Goal: Information Seeking & Learning: Learn about a topic

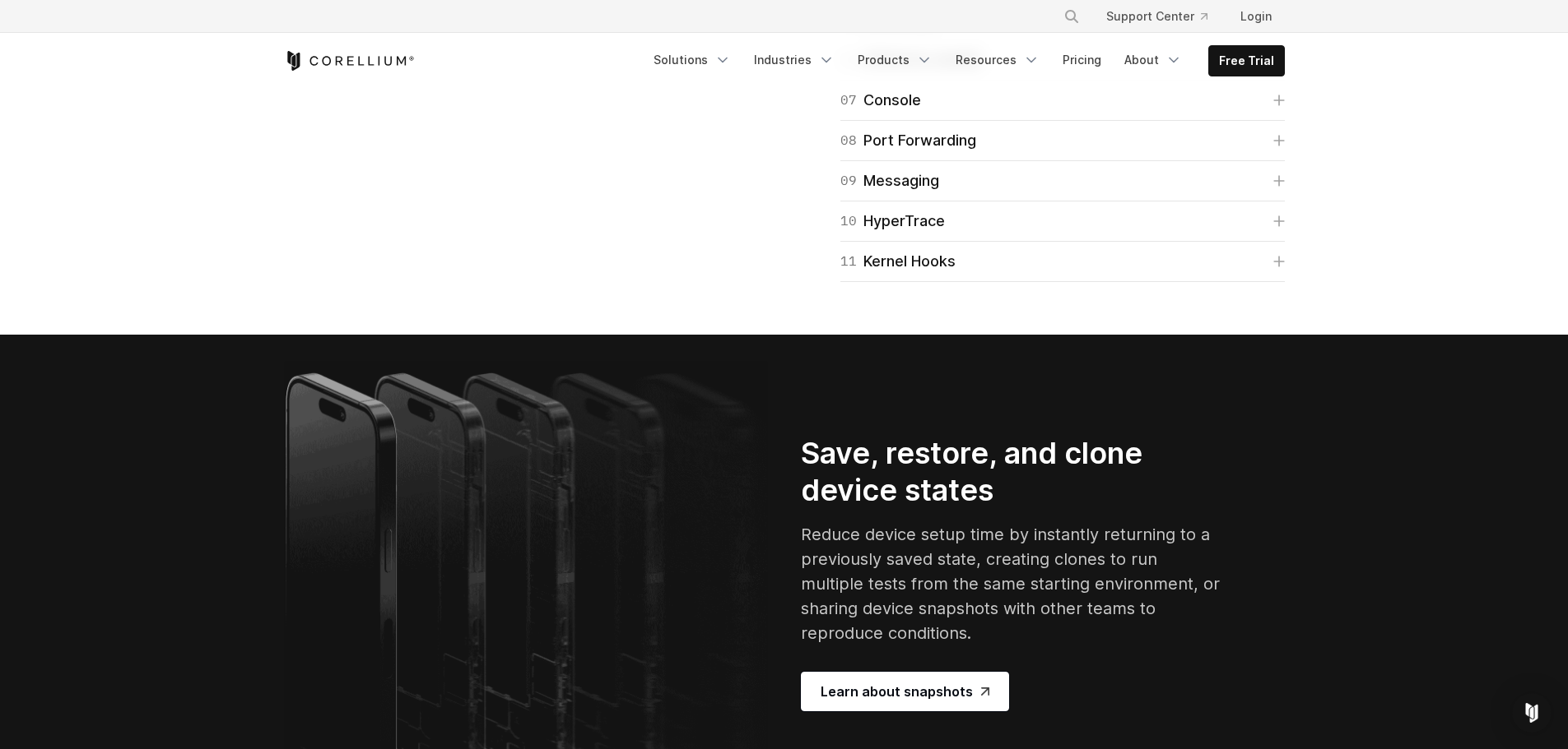
scroll to position [2878, 0]
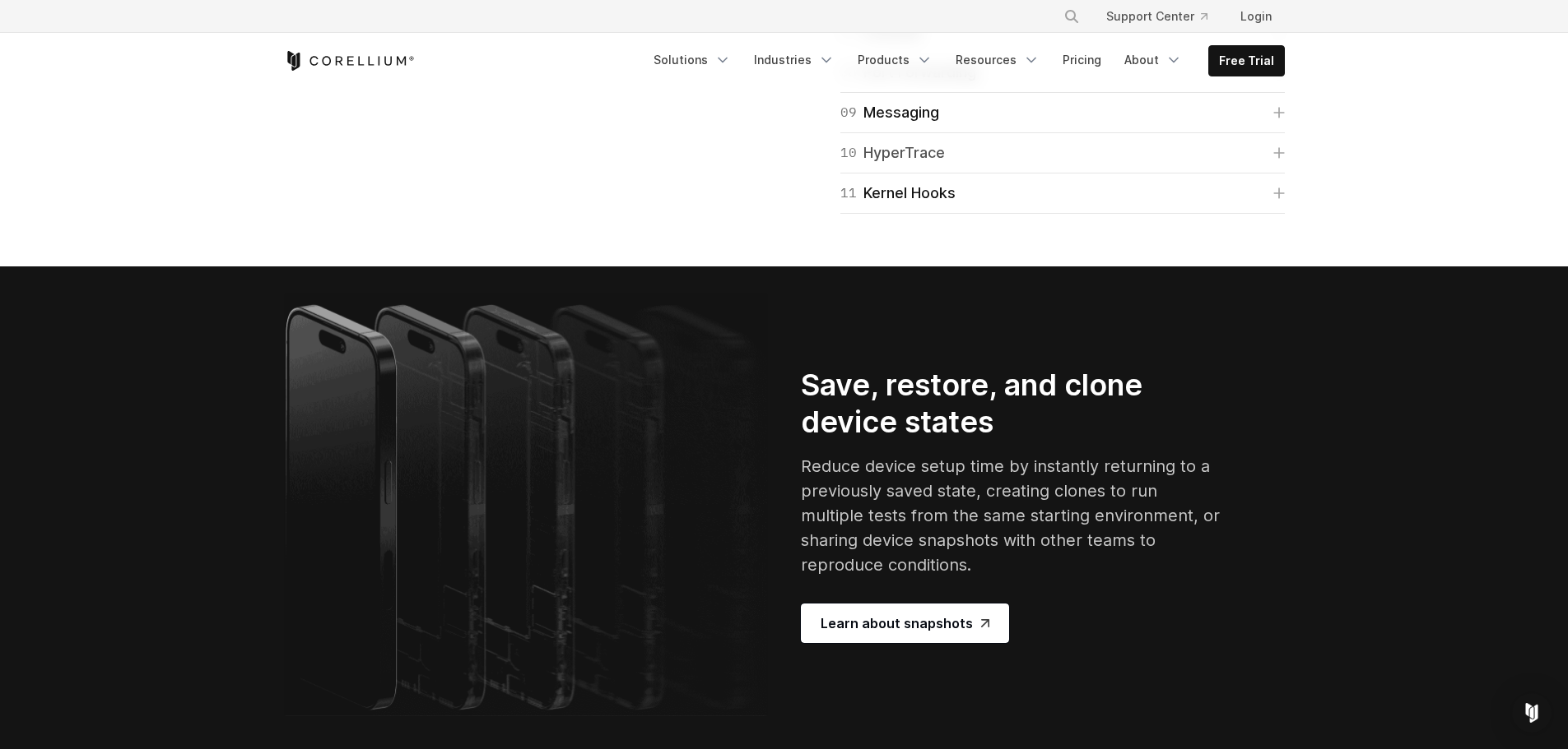
click at [931, 165] on div "10 HyperTrace" at bounding box center [892, 152] width 105 height 23
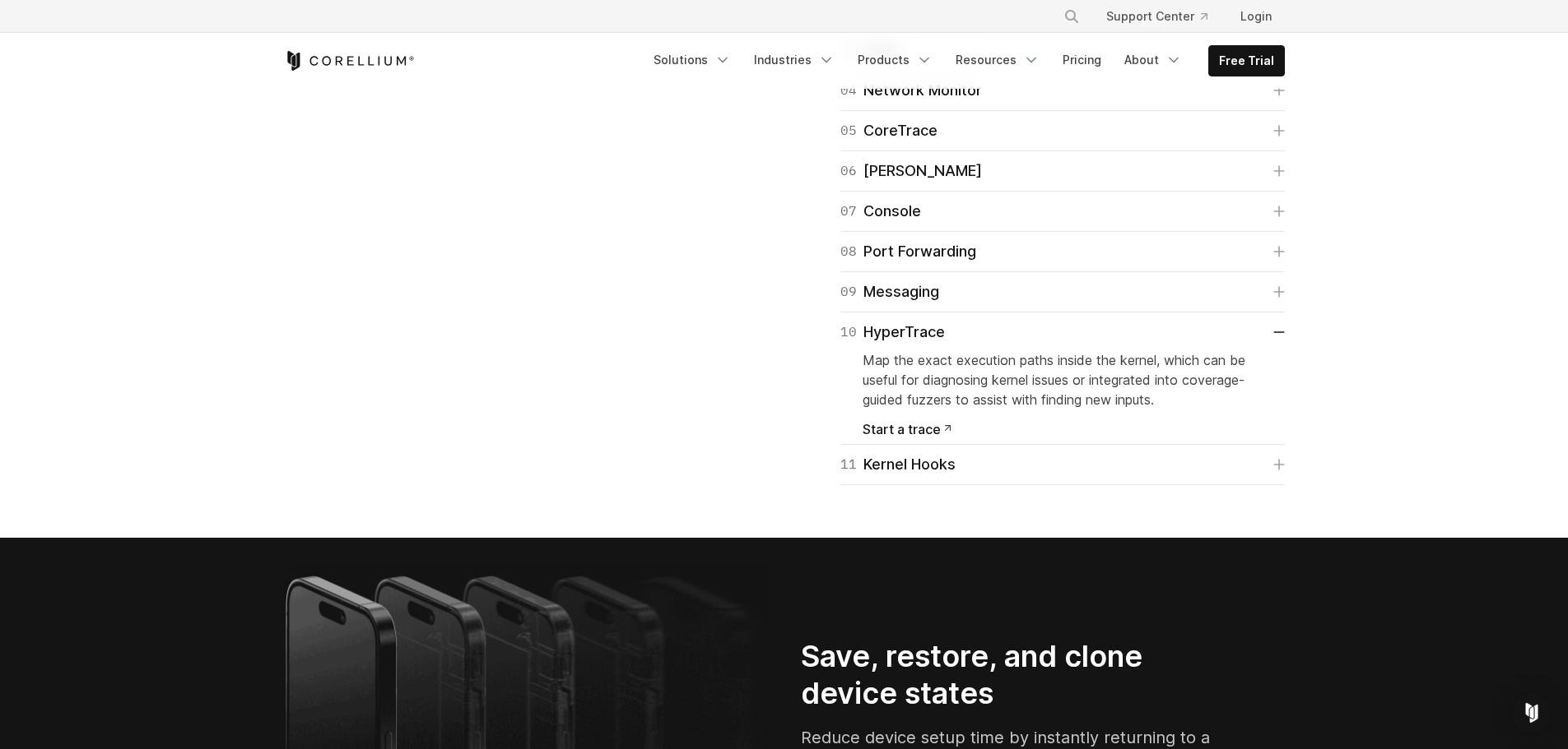
drag, startPoint x: 895, startPoint y: 389, endPoint x: 896, endPoint y: 409, distance: 20.0
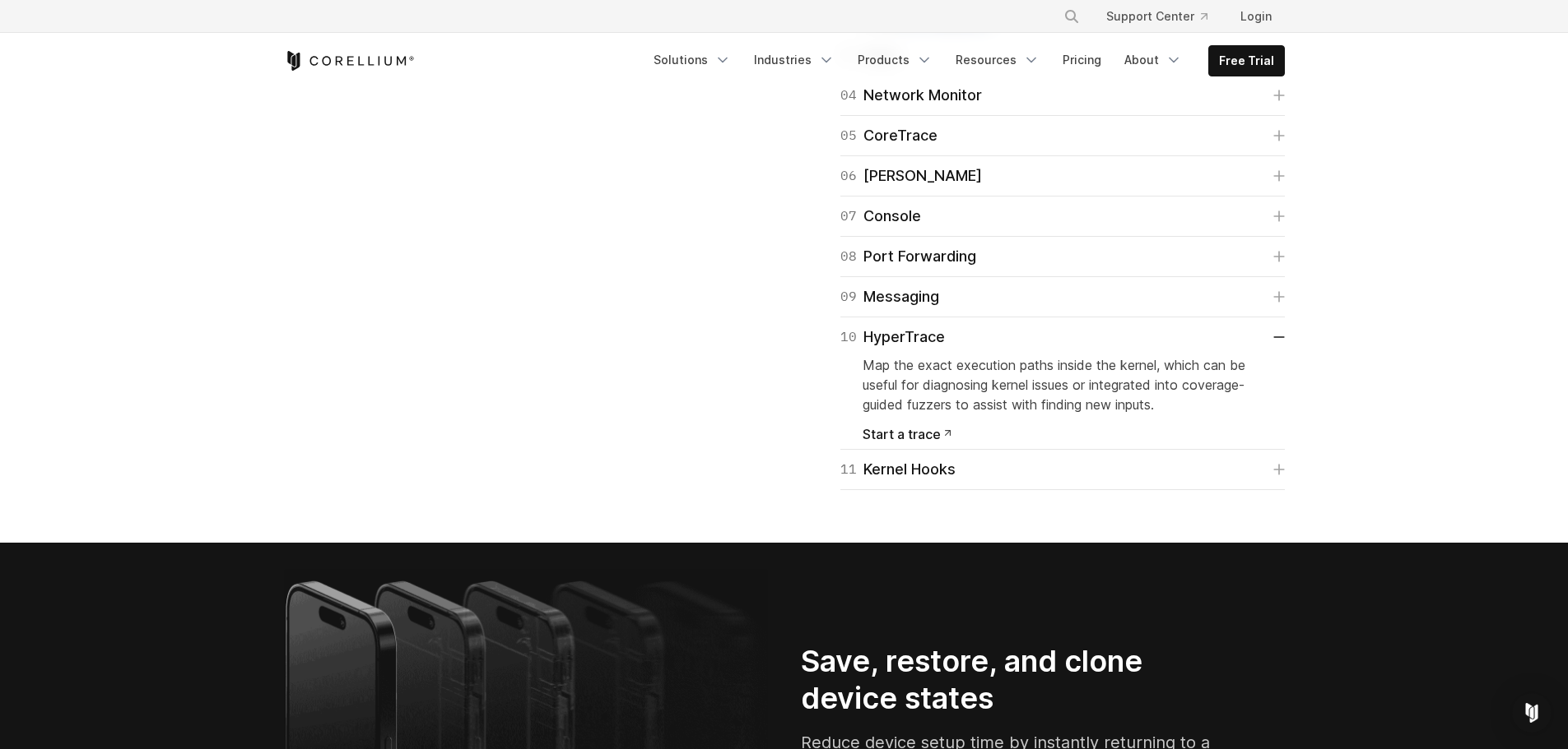
click at [896, 66] on div "03 Apps" at bounding box center [870, 55] width 60 height 23
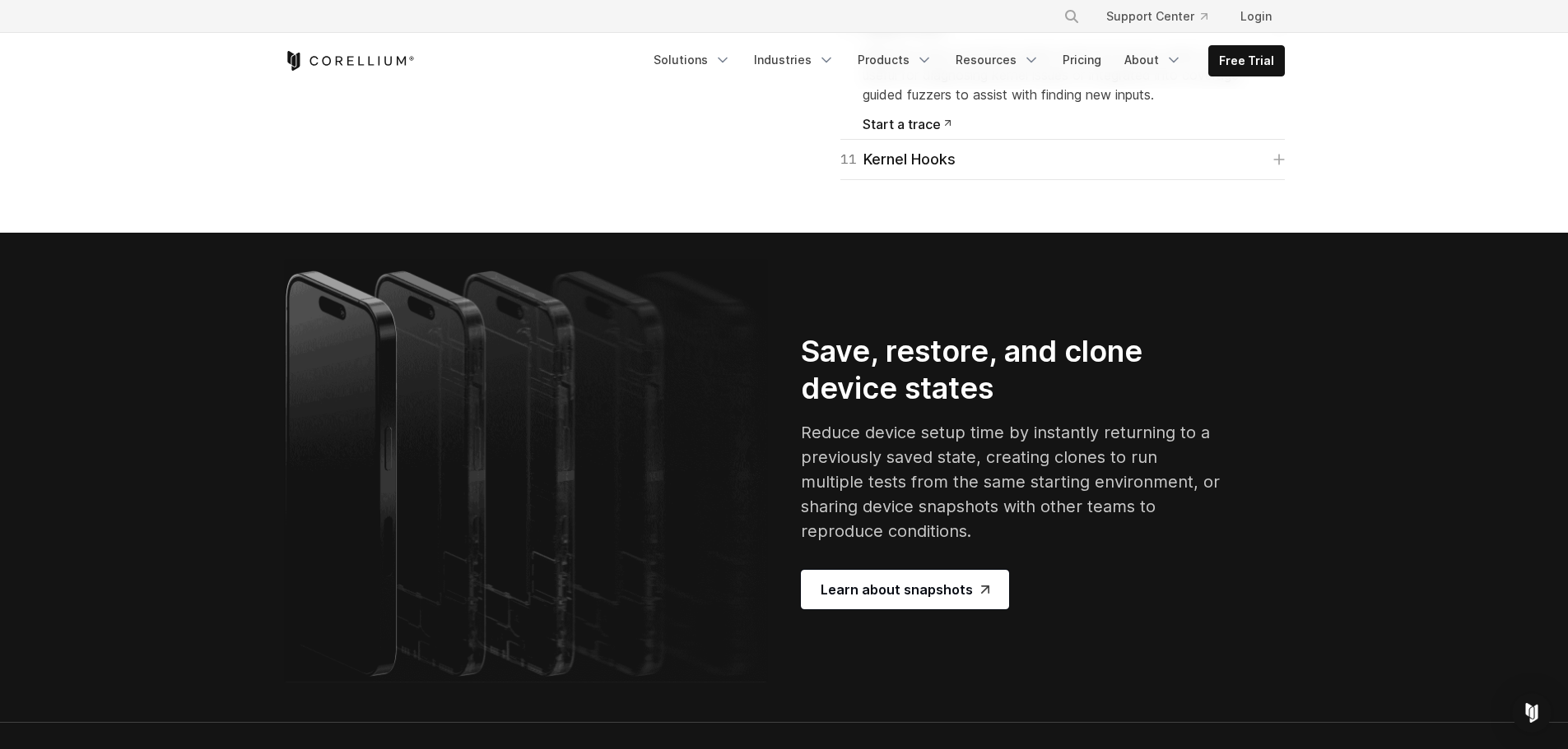
scroll to position [3289, 0]
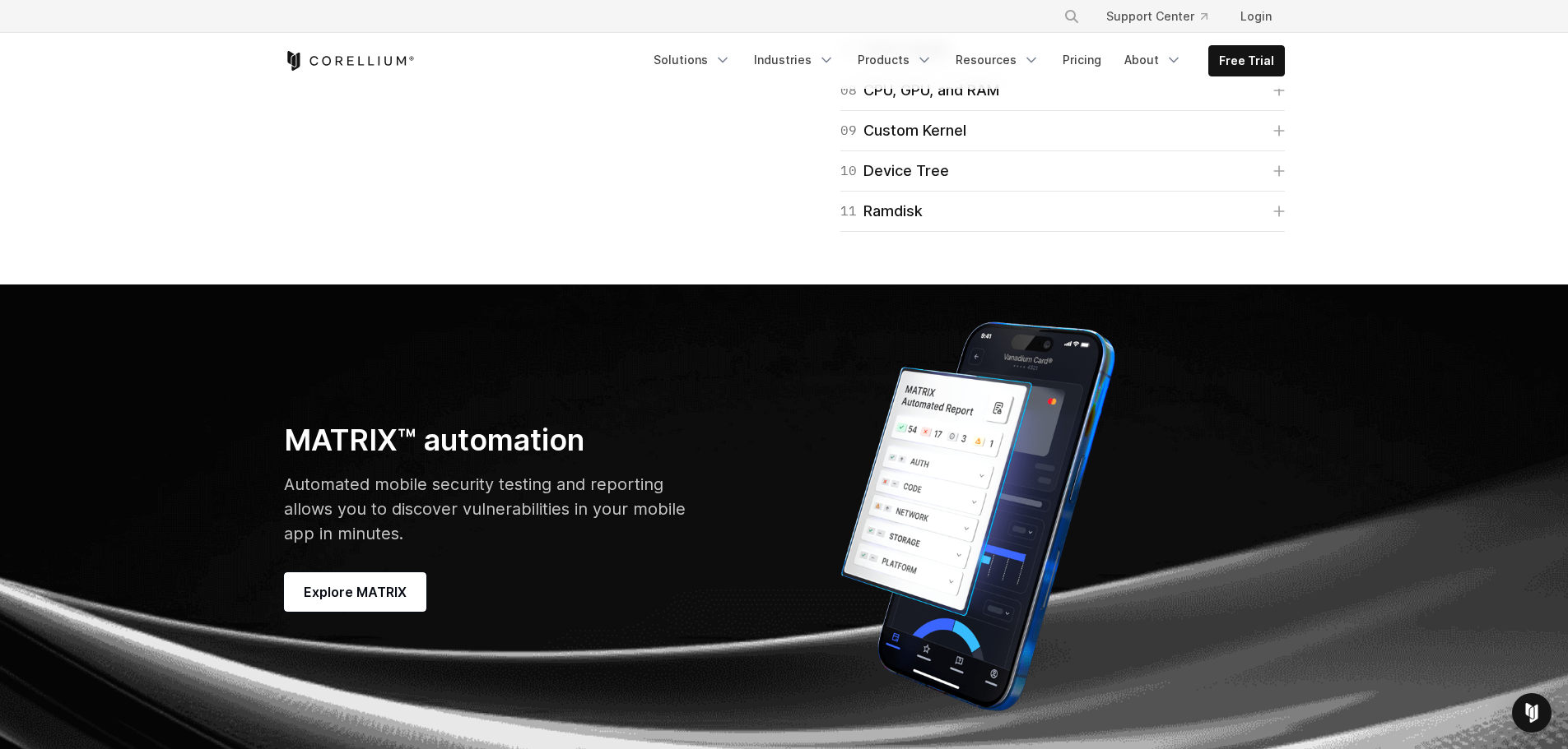
scroll to position [4934, 0]
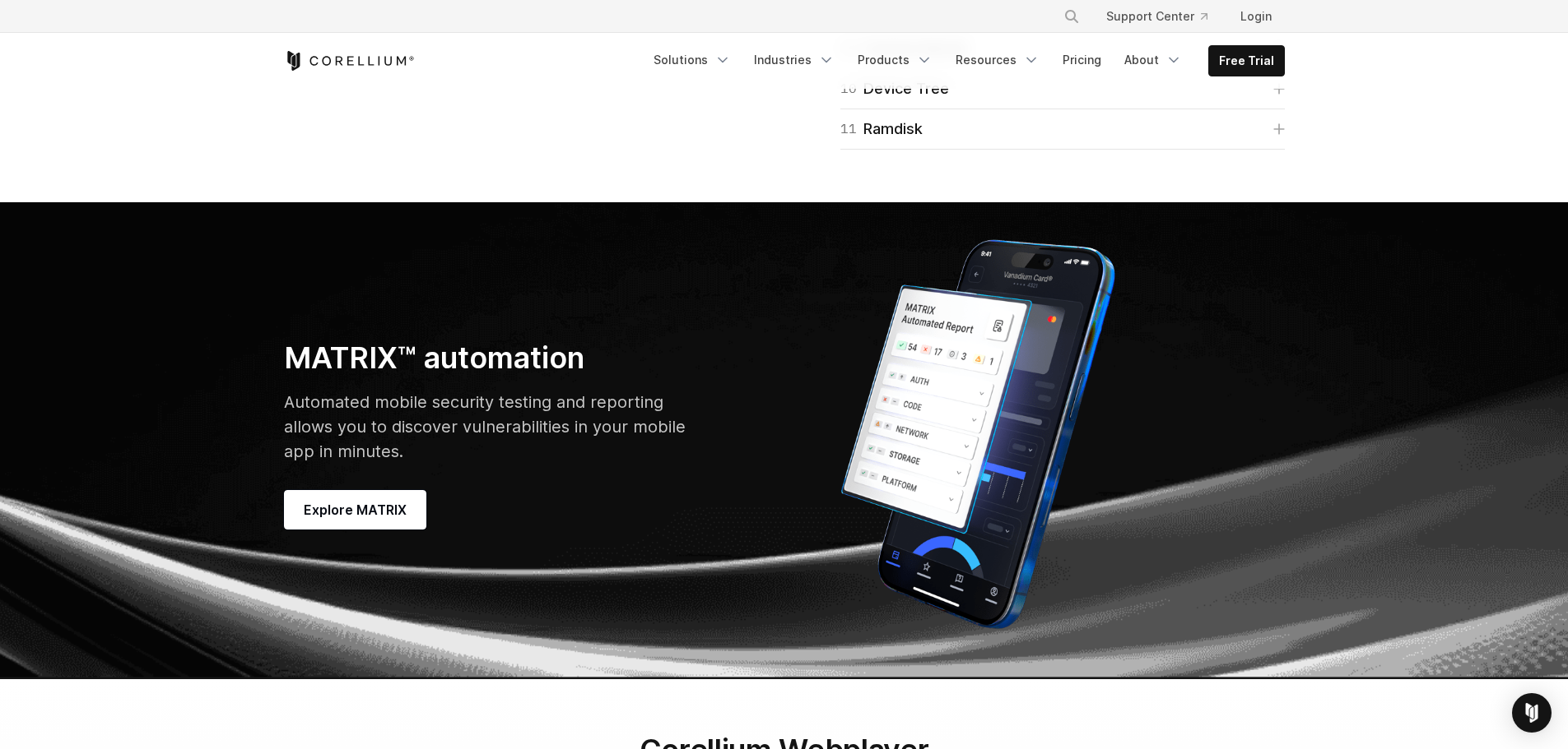
click at [1026, 60] on link "09 Custom Kernel" at bounding box center [1062, 49] width 444 height 23
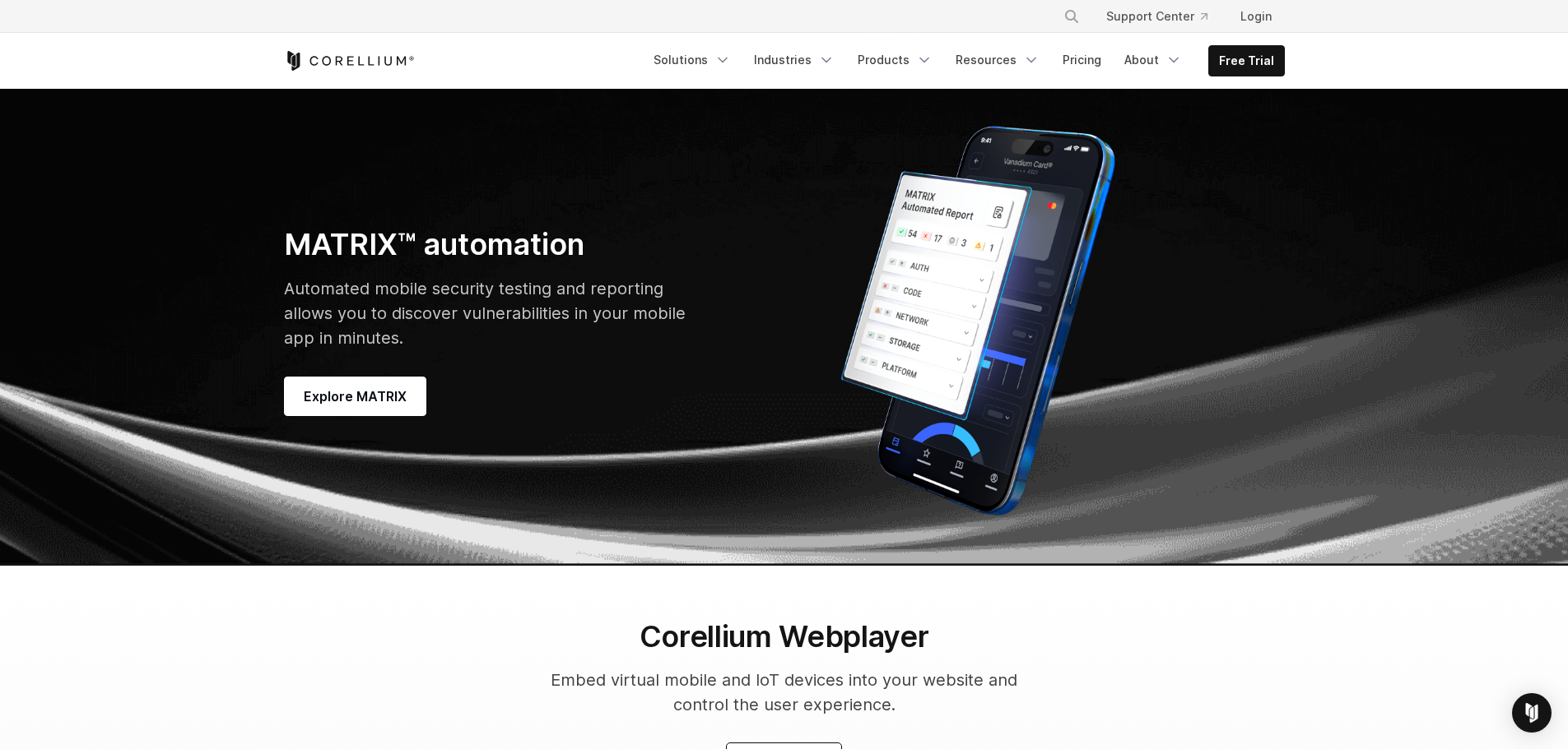
scroll to position [5182, 0]
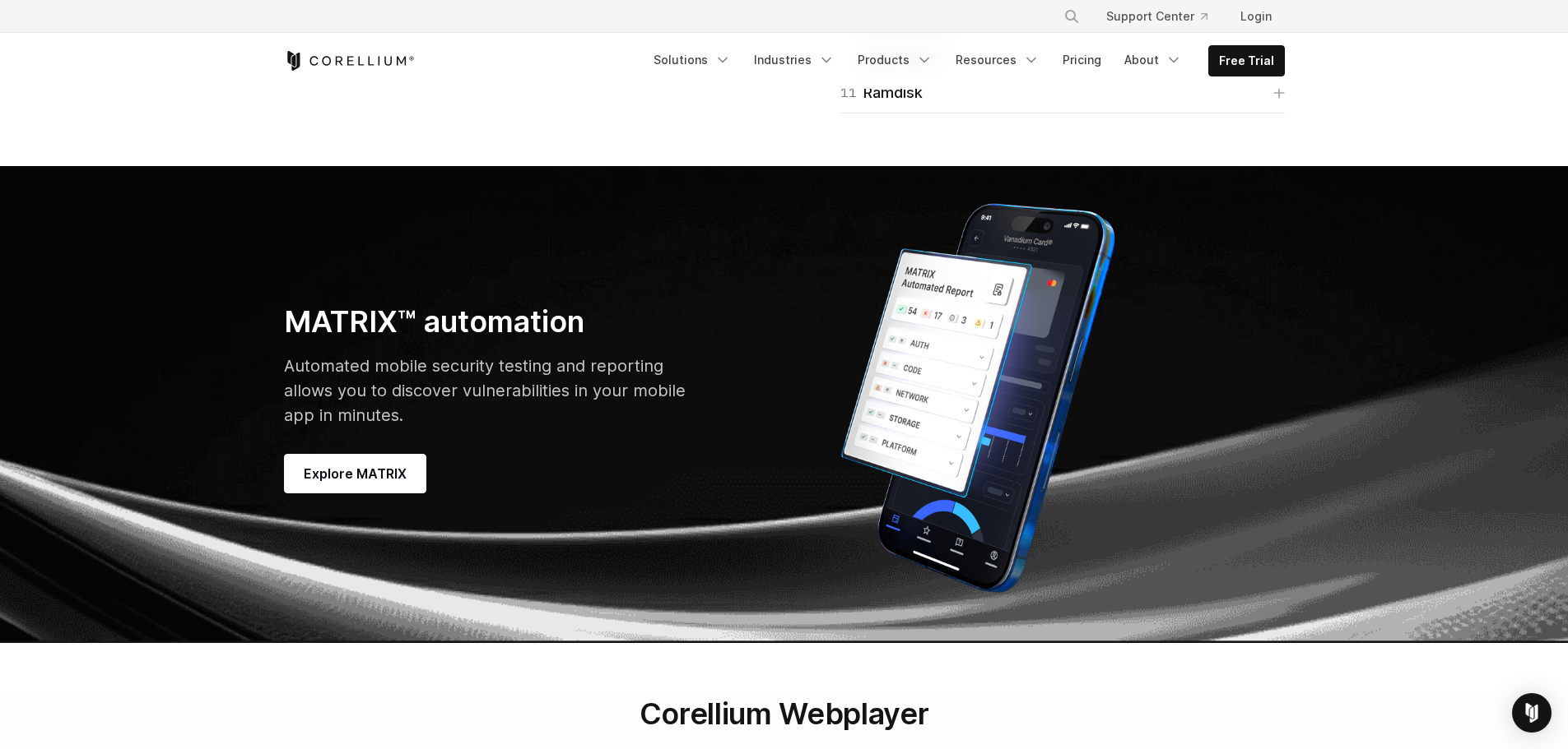
scroll to position [5263, 0]
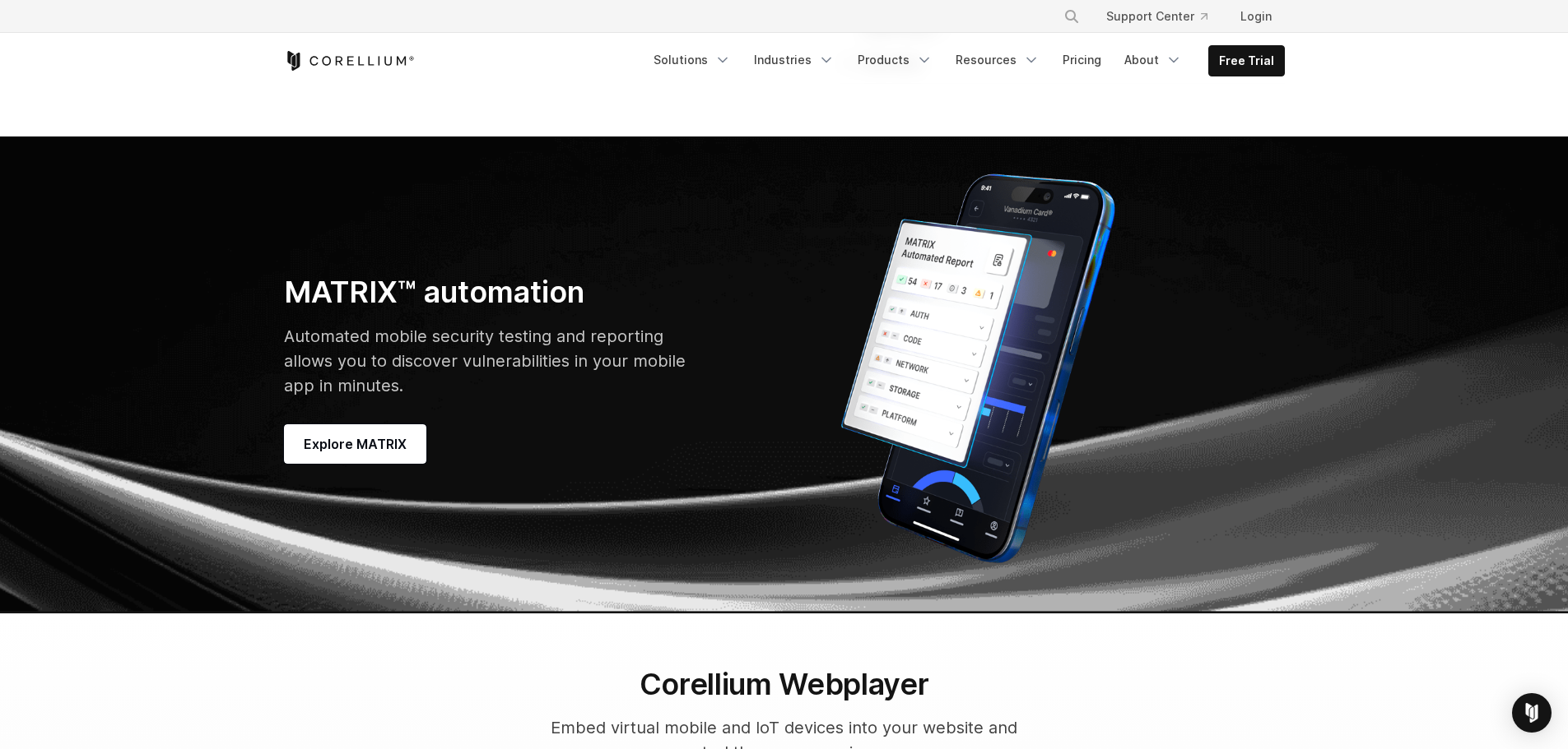
click at [915, 75] on div "11 Ramdisk" at bounding box center [882, 63] width 83 height 23
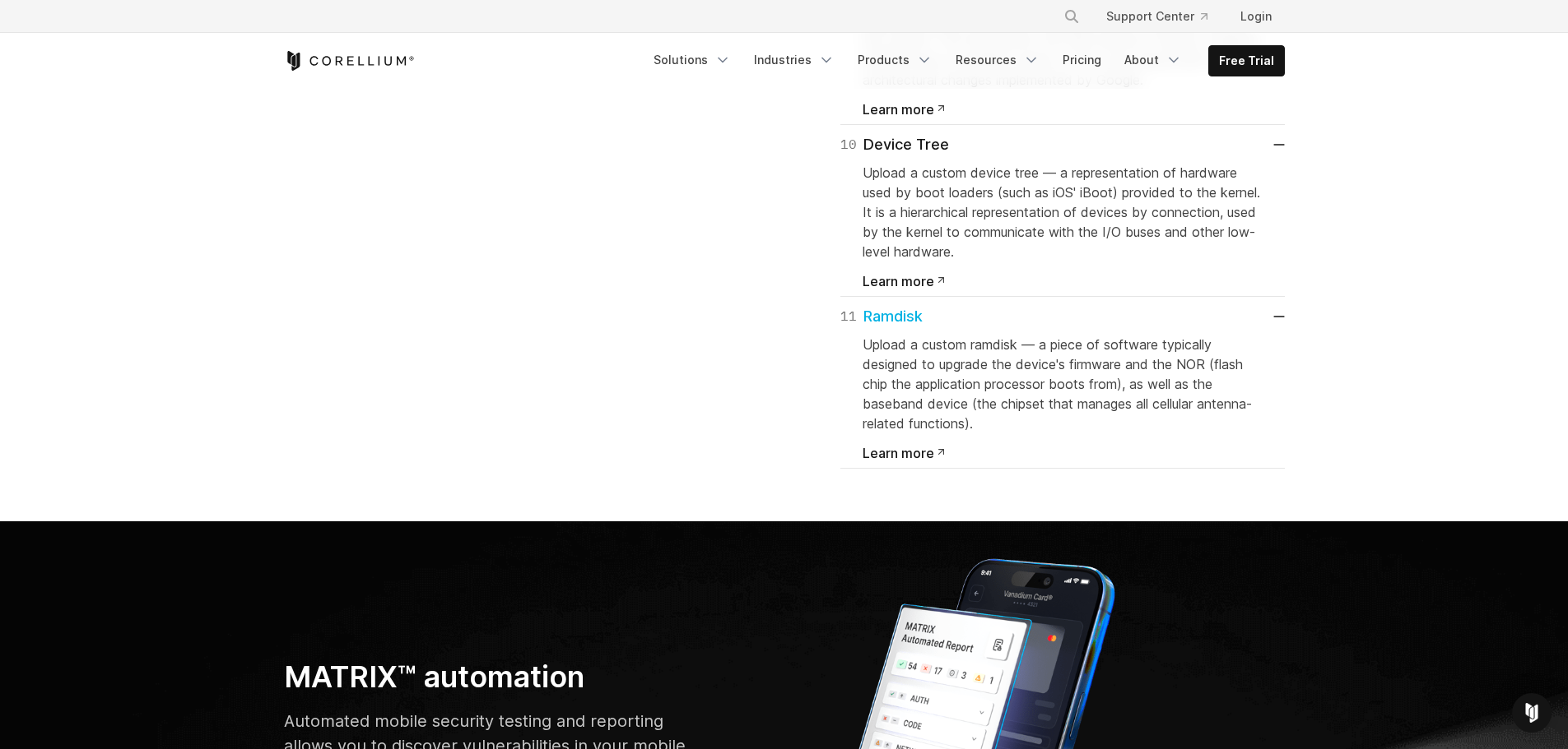
scroll to position [4853, 0]
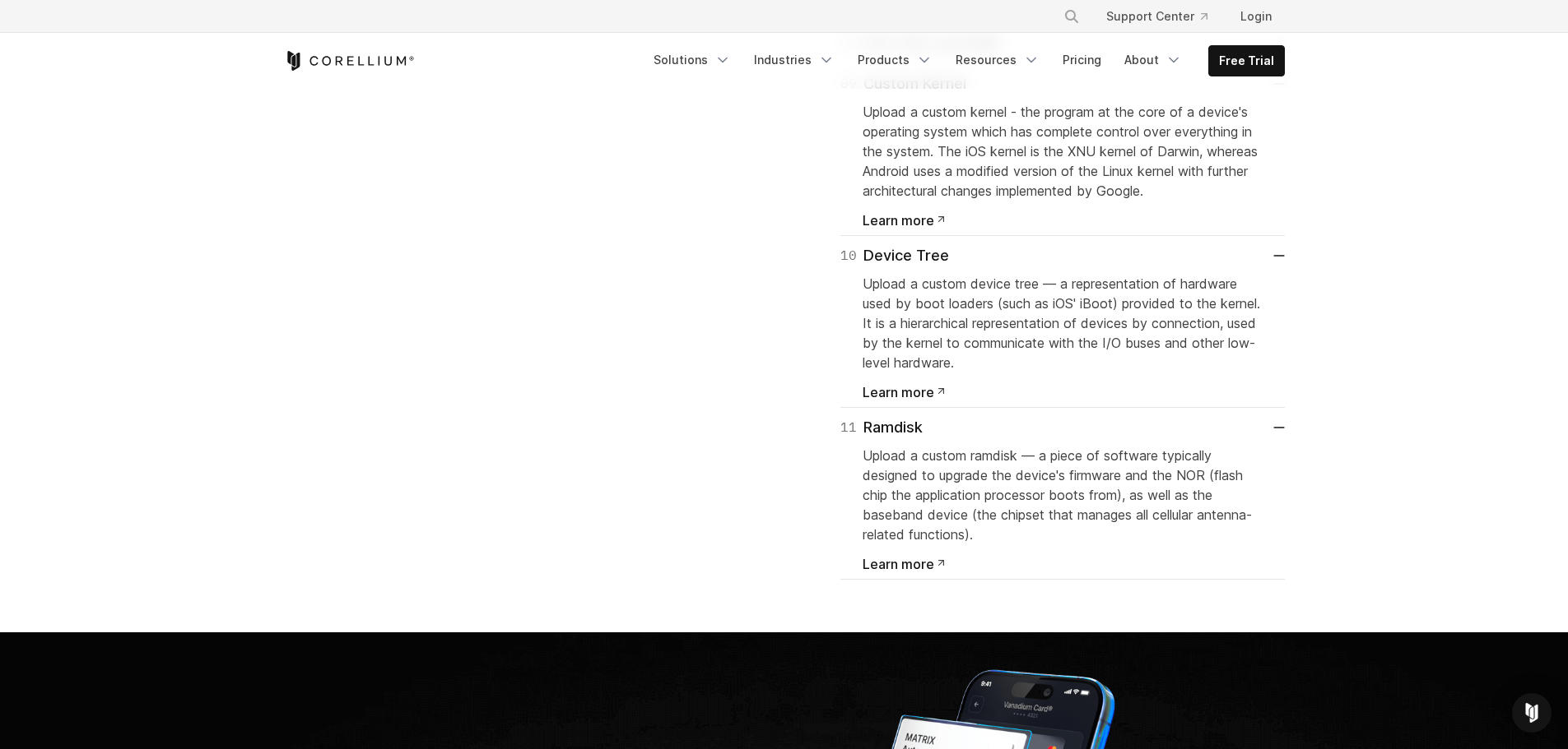
scroll to position [5017, 0]
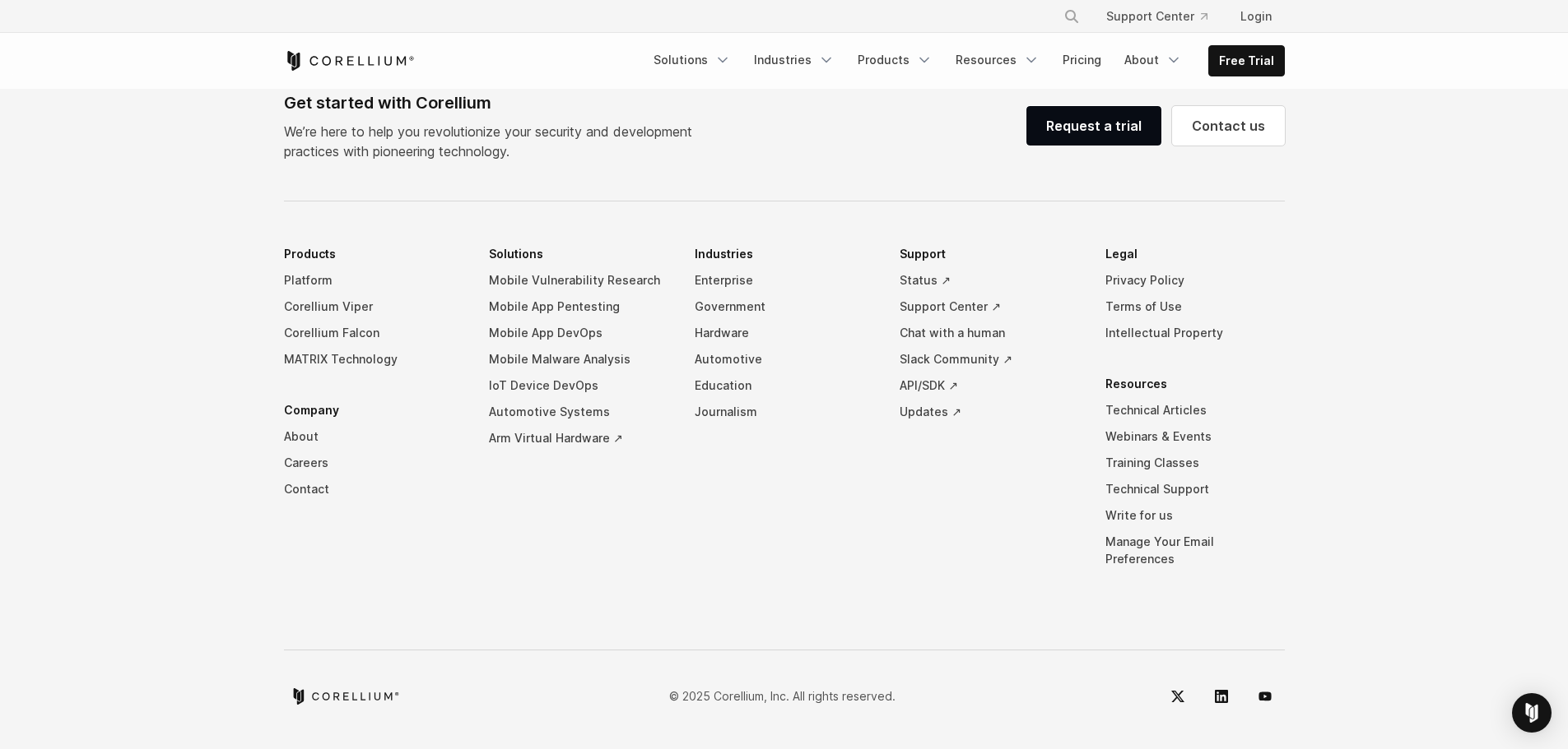
scroll to position [8718, 0]
click at [309, 293] on link "Platform" at bounding box center [373, 280] width 179 height 26
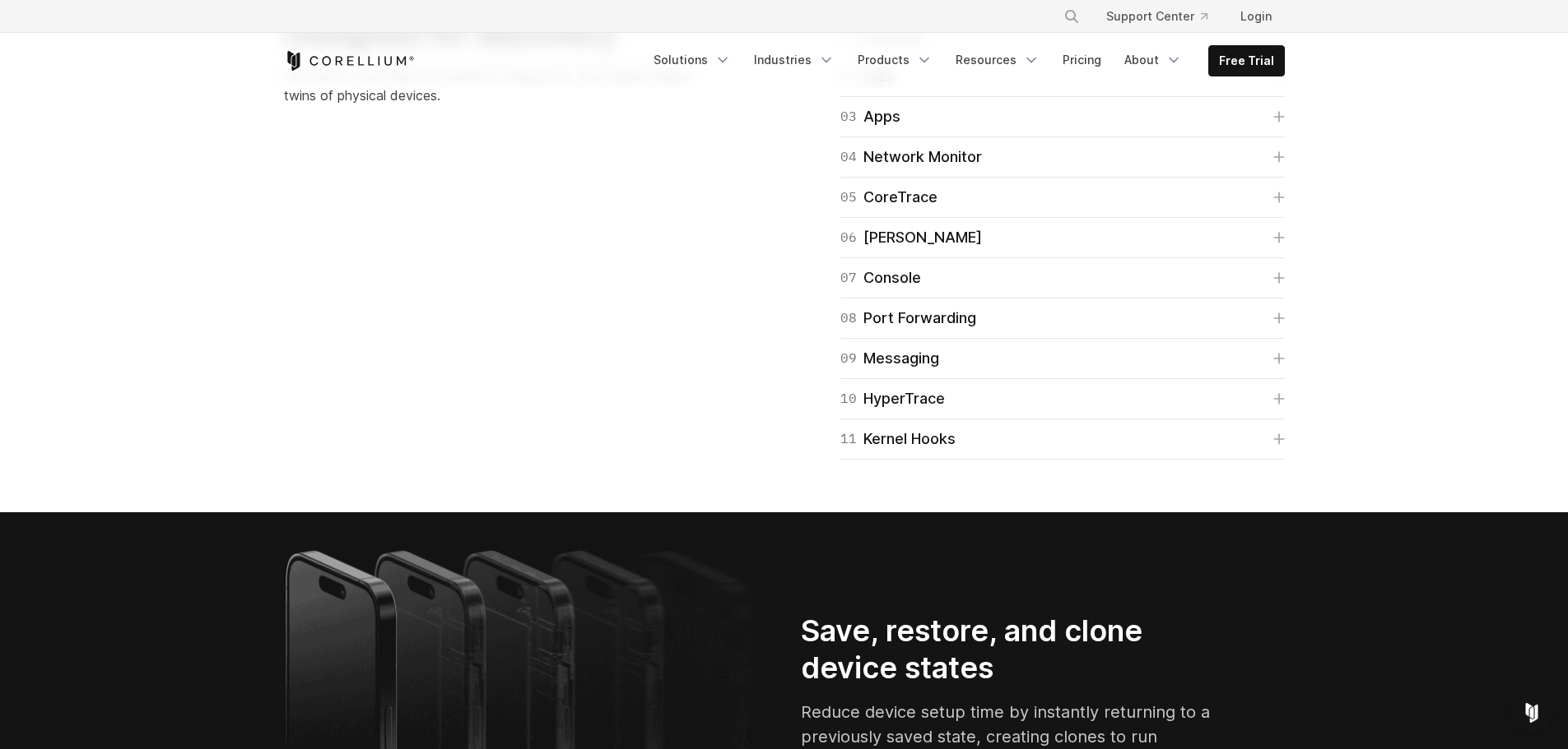
scroll to position [2632, 0]
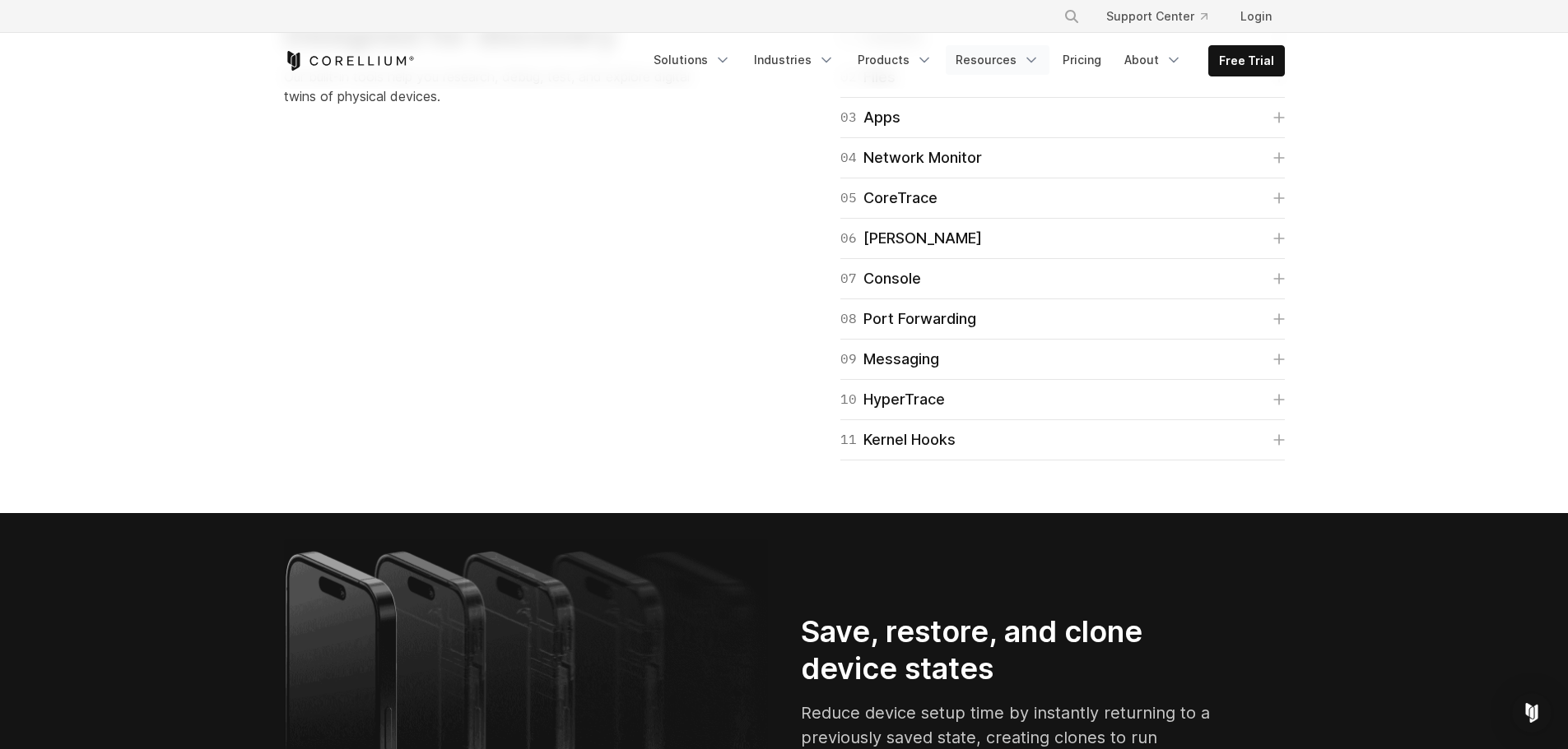
click at [988, 50] on link "Resources" at bounding box center [997, 59] width 104 height 30
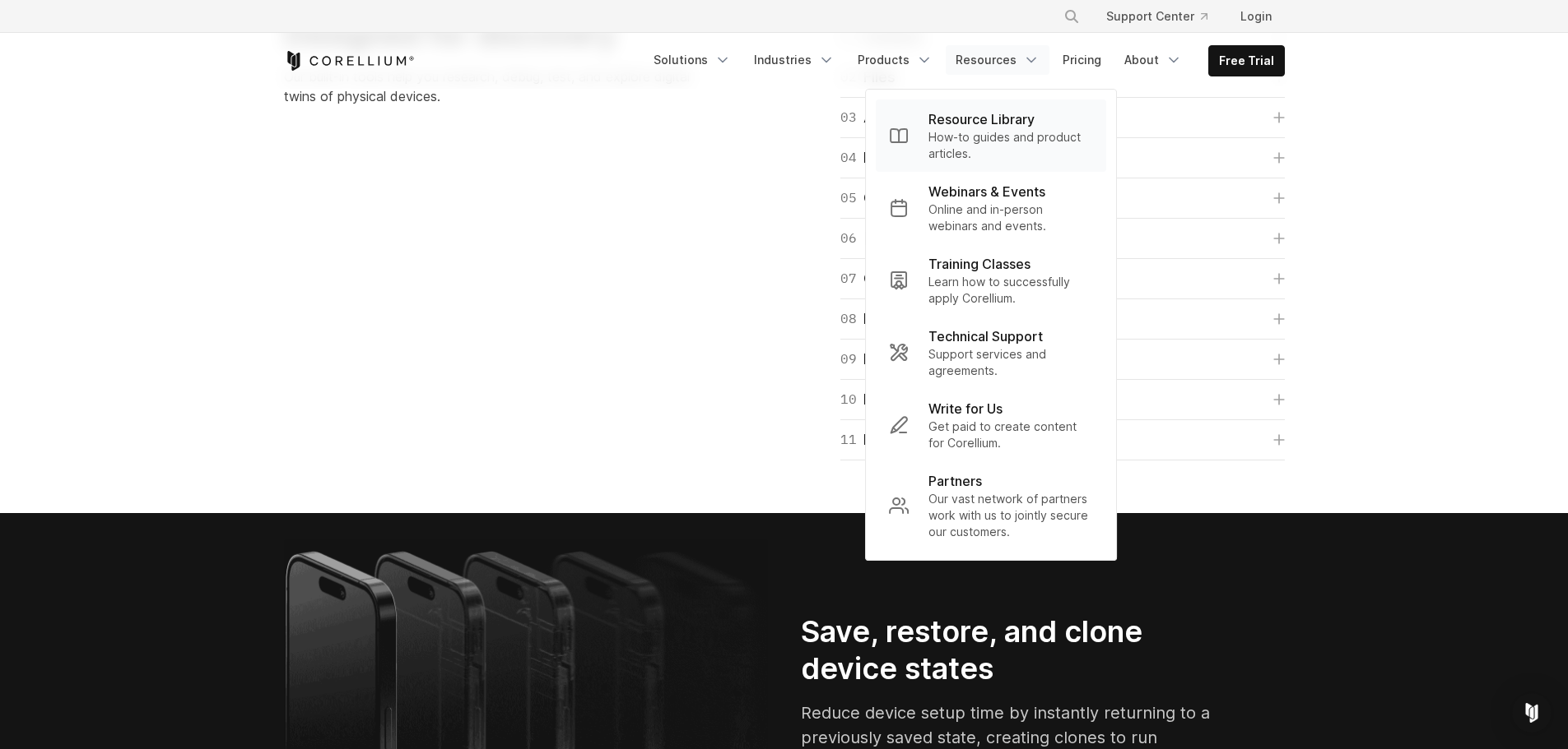
click at [997, 124] on p "Resource Library" at bounding box center [981, 119] width 107 height 20
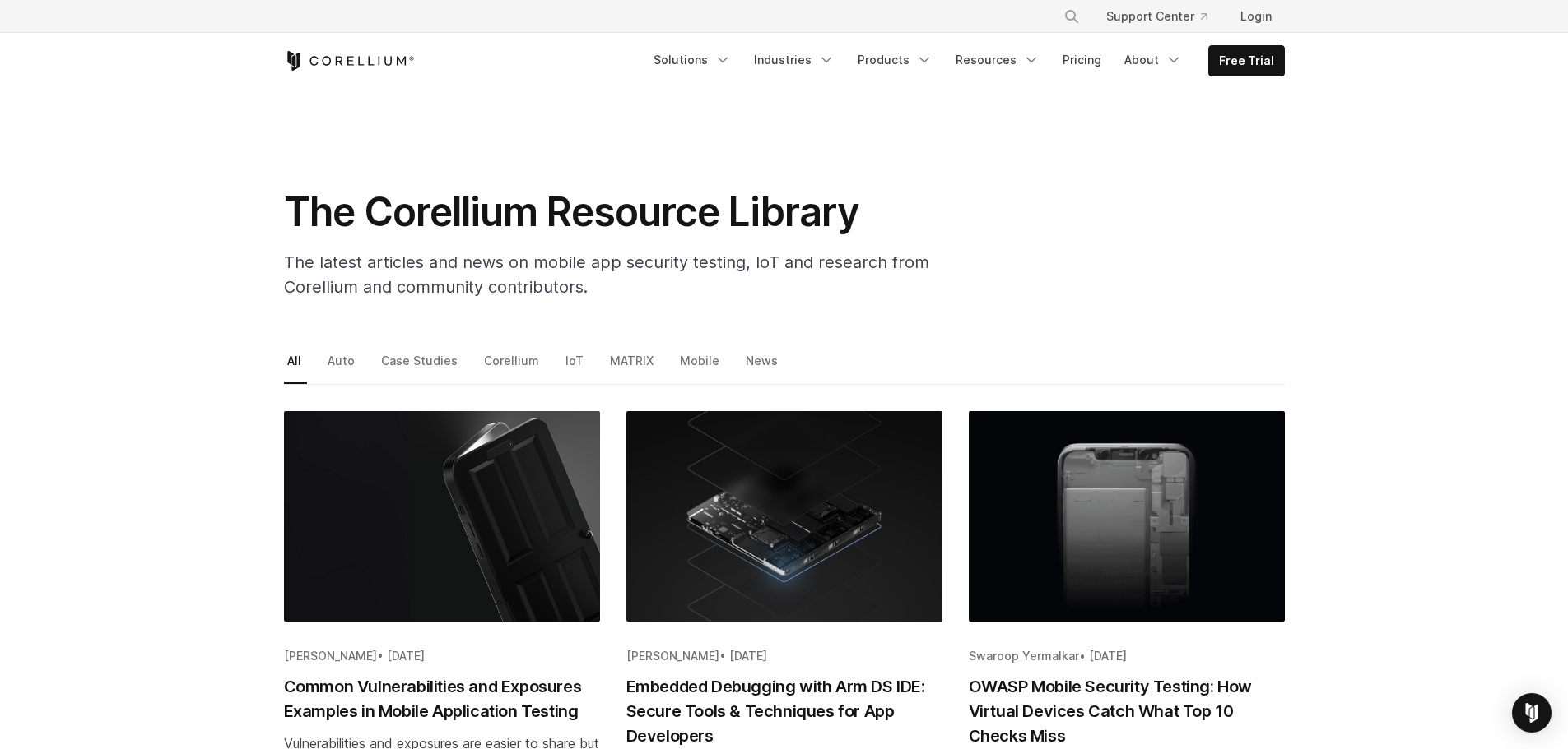
click at [1074, 16] on icon "Search" at bounding box center [1072, 16] width 13 height 13
click at [967, 16] on input "Search our site..." at bounding box center [986, 16] width 133 height 25
type input "*"
type input "**********"
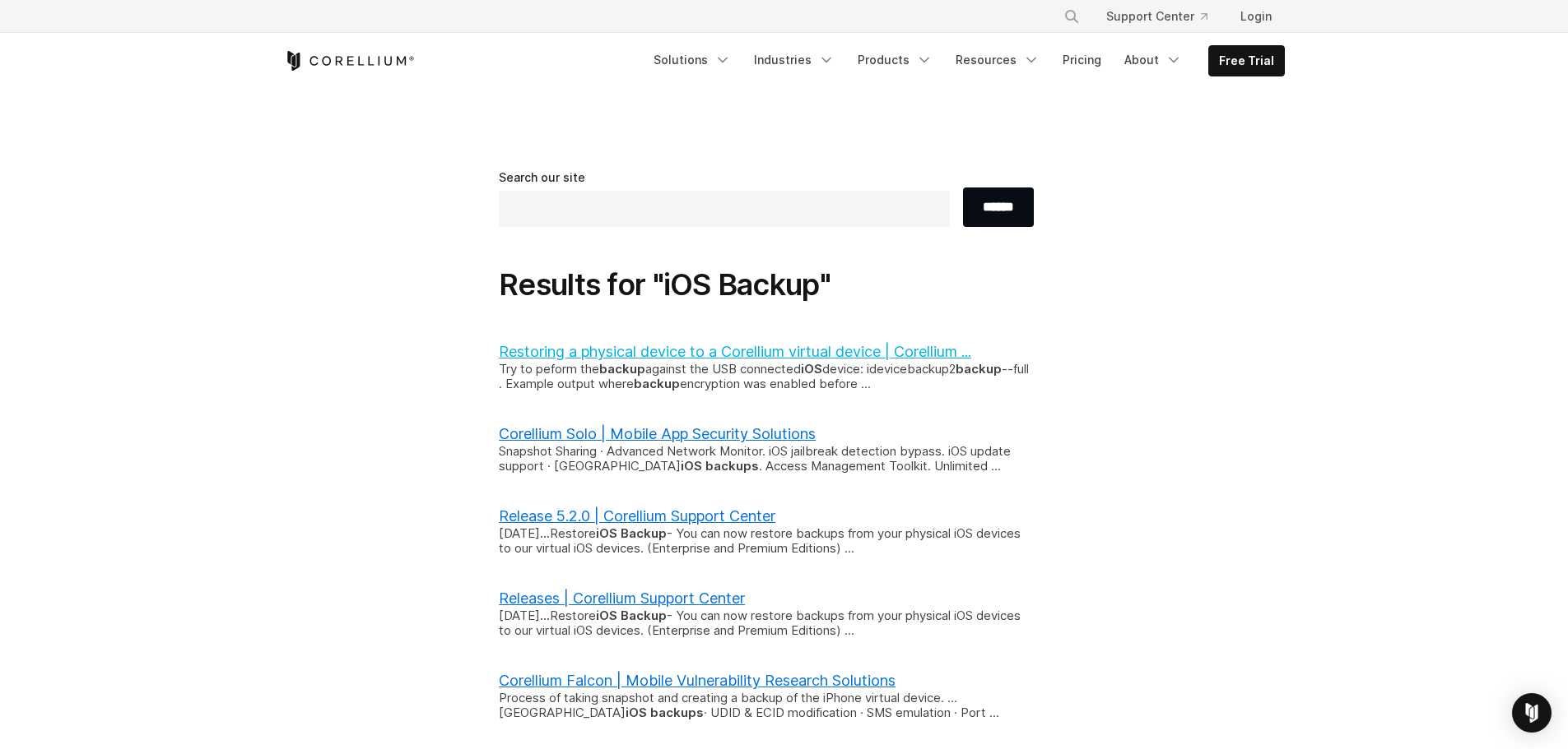
click at [904, 351] on link "Restoring a physical device to a Corellium virtual device | Corellium ..." at bounding box center [735, 352] width 472 height 17
